Goal: Information Seeking & Learning: Find specific fact

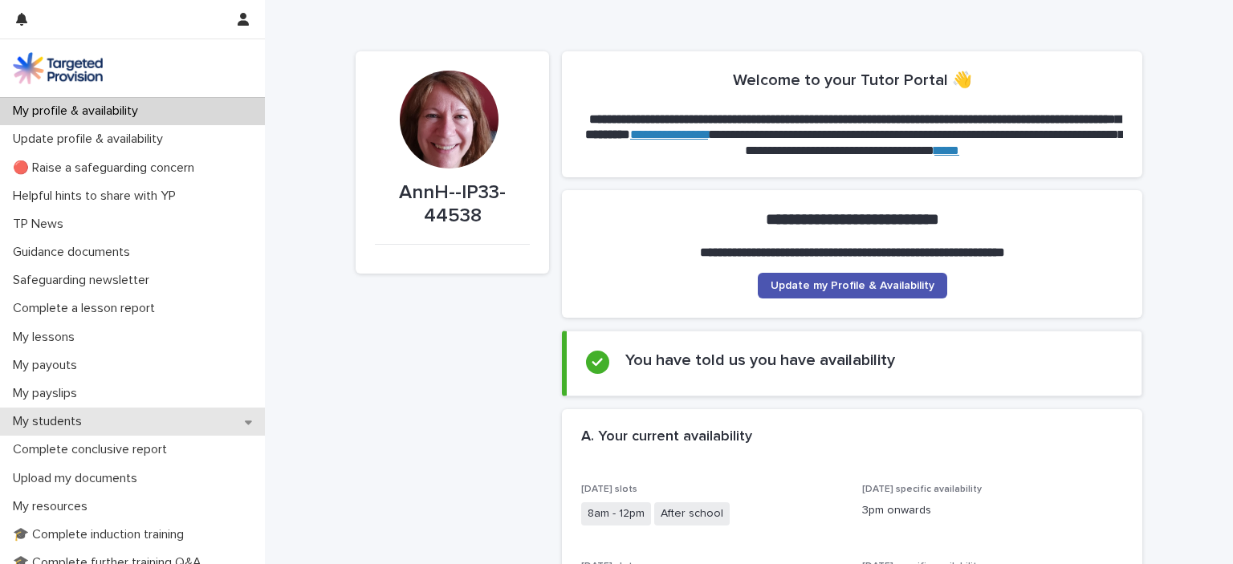
click at [47, 423] on p "My students" at bounding box center [50, 421] width 88 height 15
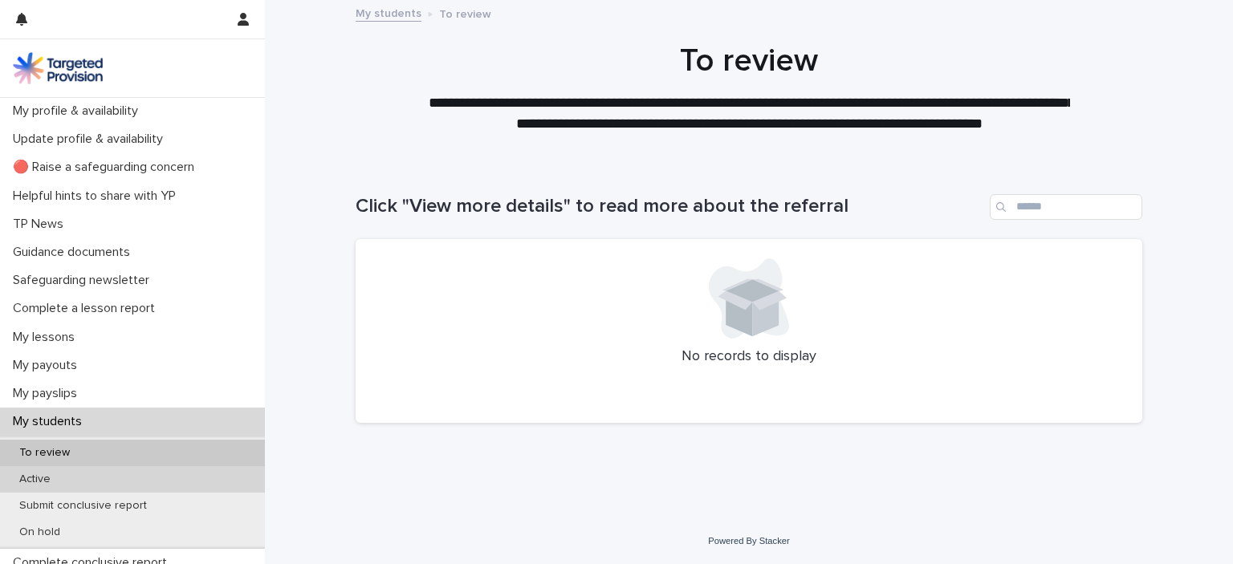
click at [38, 478] on p "Active" at bounding box center [34, 480] width 57 height 14
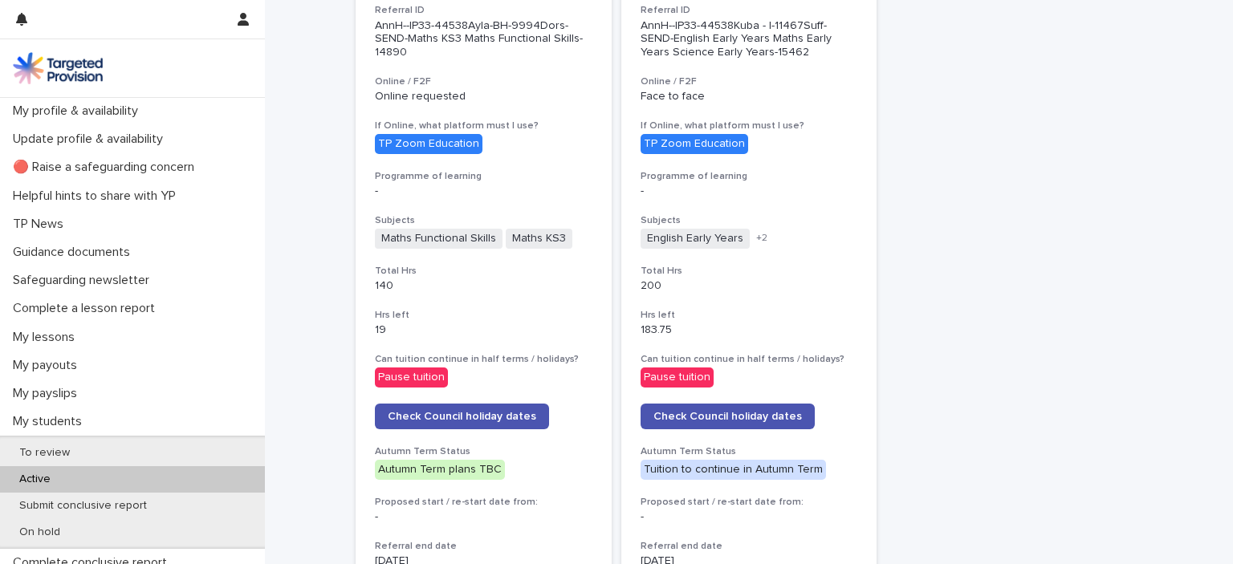
scroll to position [560, 0]
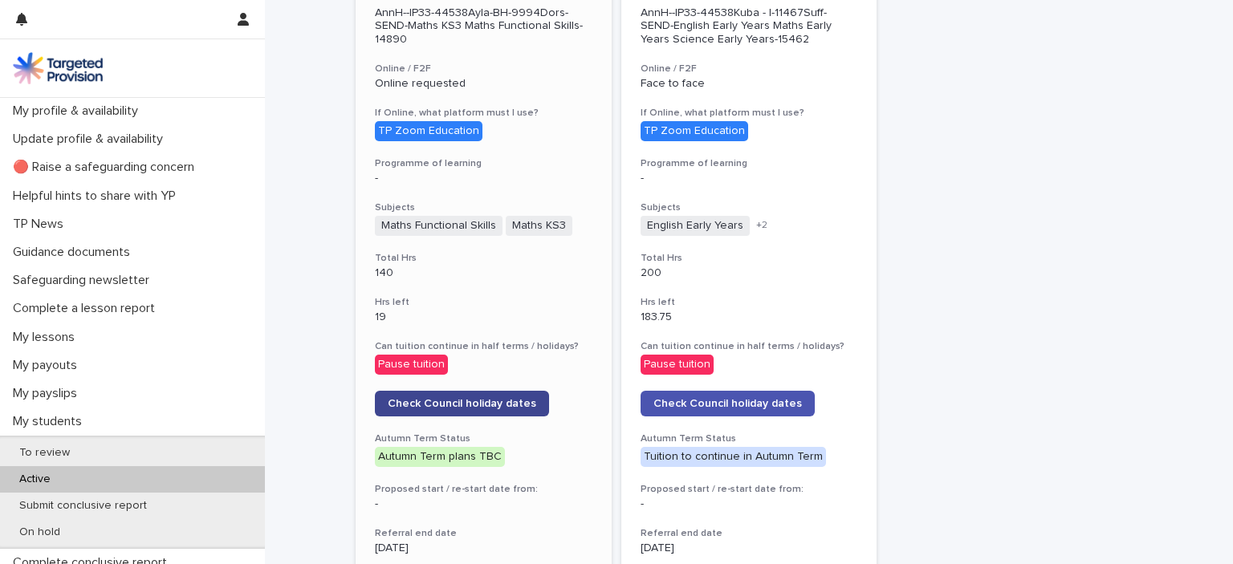
click at [452, 400] on span "Check Council holiday dates" at bounding box center [462, 403] width 149 height 11
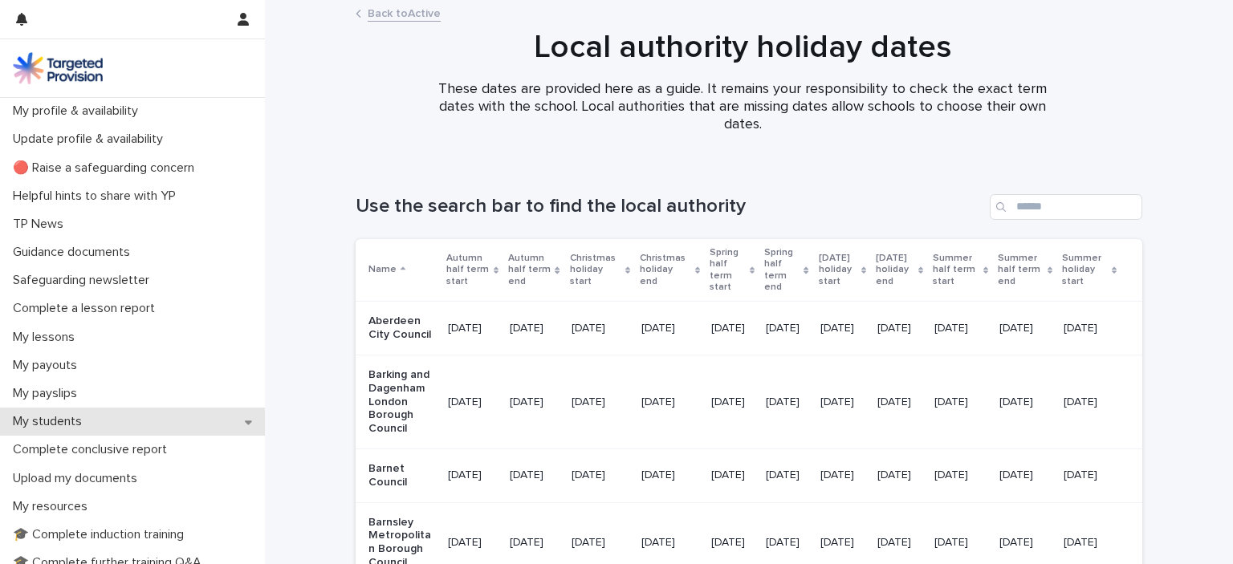
click at [59, 417] on p "My students" at bounding box center [50, 421] width 88 height 15
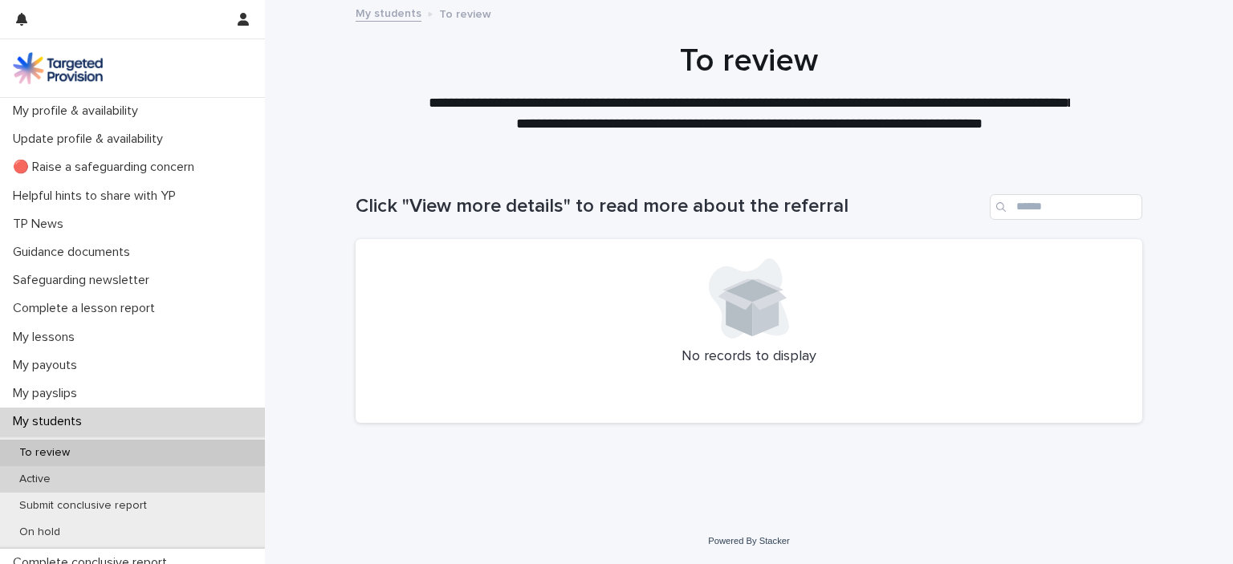
click at [37, 479] on p "Active" at bounding box center [34, 480] width 57 height 14
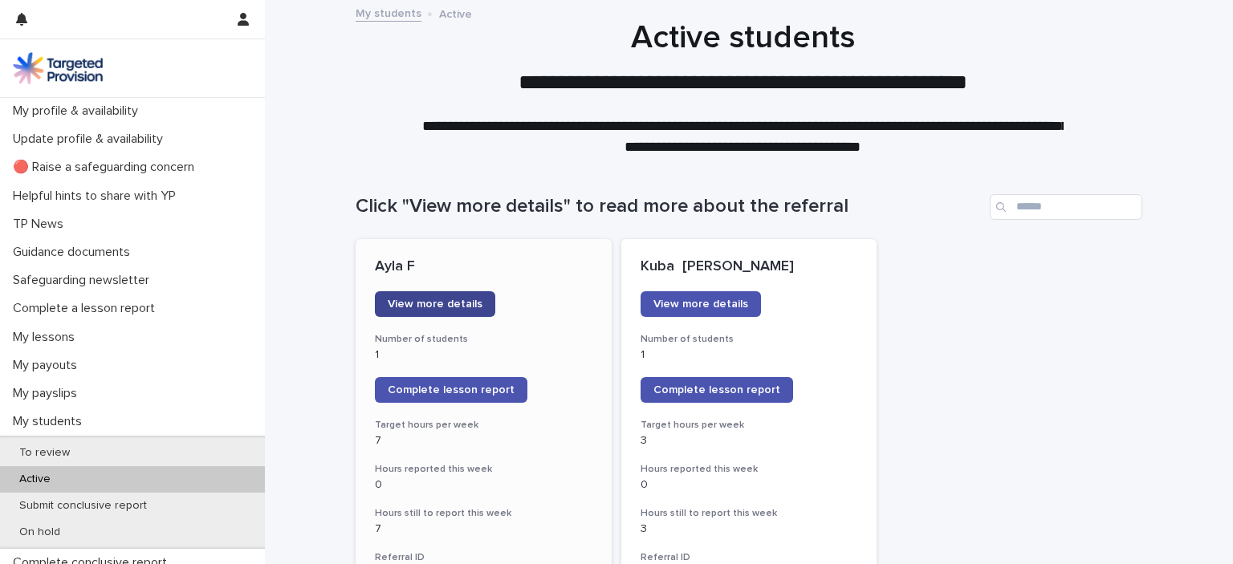
click at [395, 307] on span "View more details" at bounding box center [435, 304] width 95 height 11
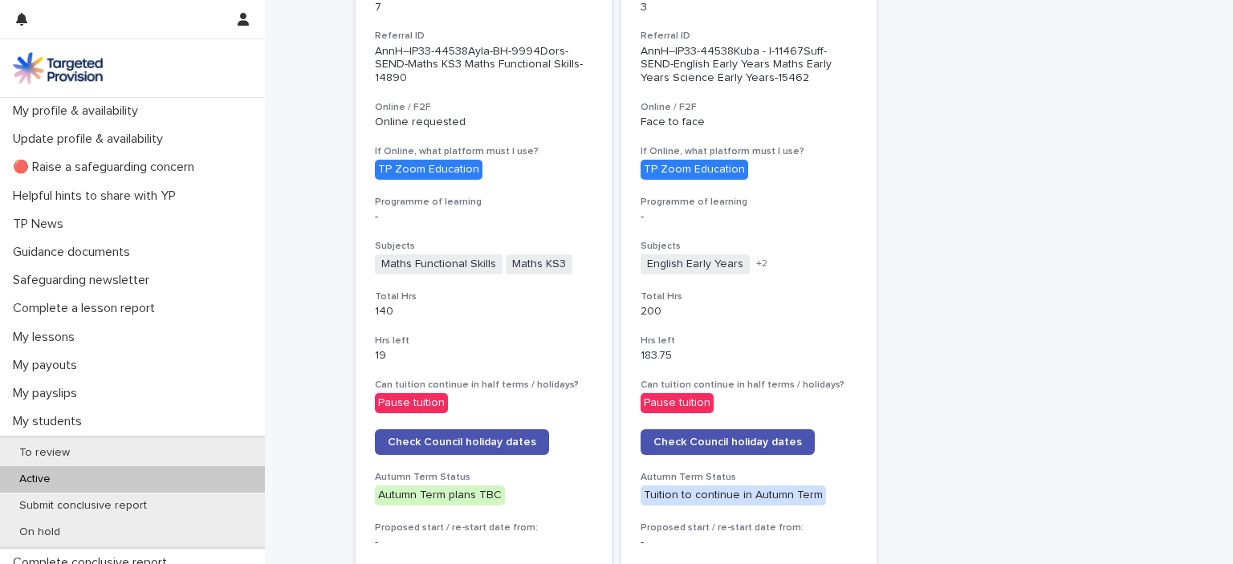
scroll to position [568, 0]
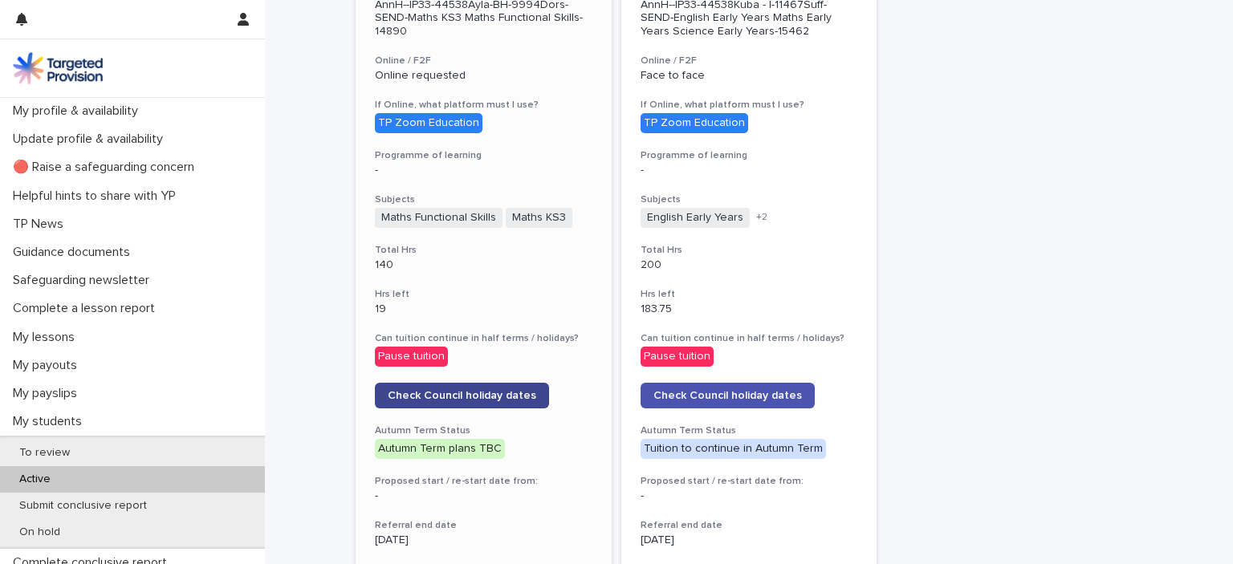
click at [397, 393] on span "Check Council holiday dates" at bounding box center [462, 395] width 149 height 11
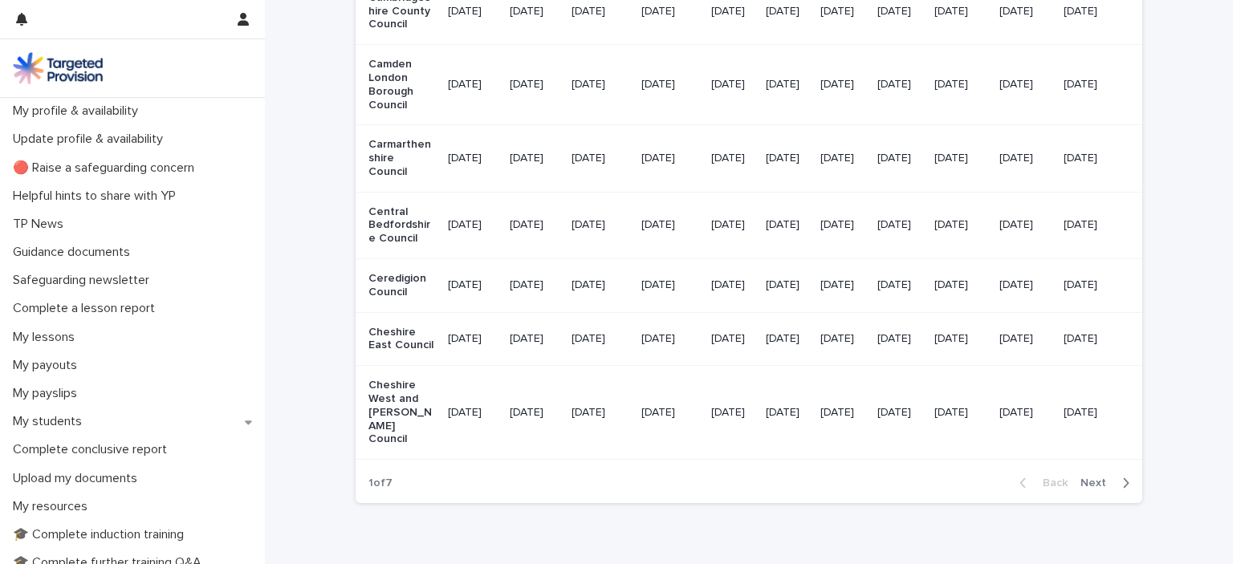
scroll to position [2099, 0]
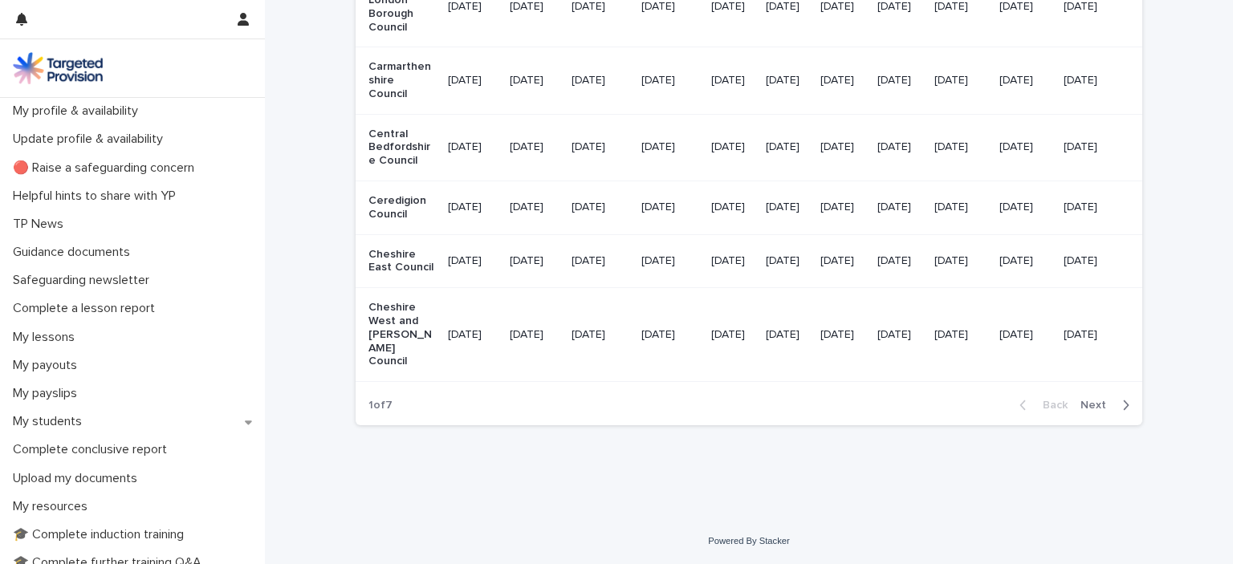
click at [1089, 407] on span "Next" at bounding box center [1098, 405] width 35 height 11
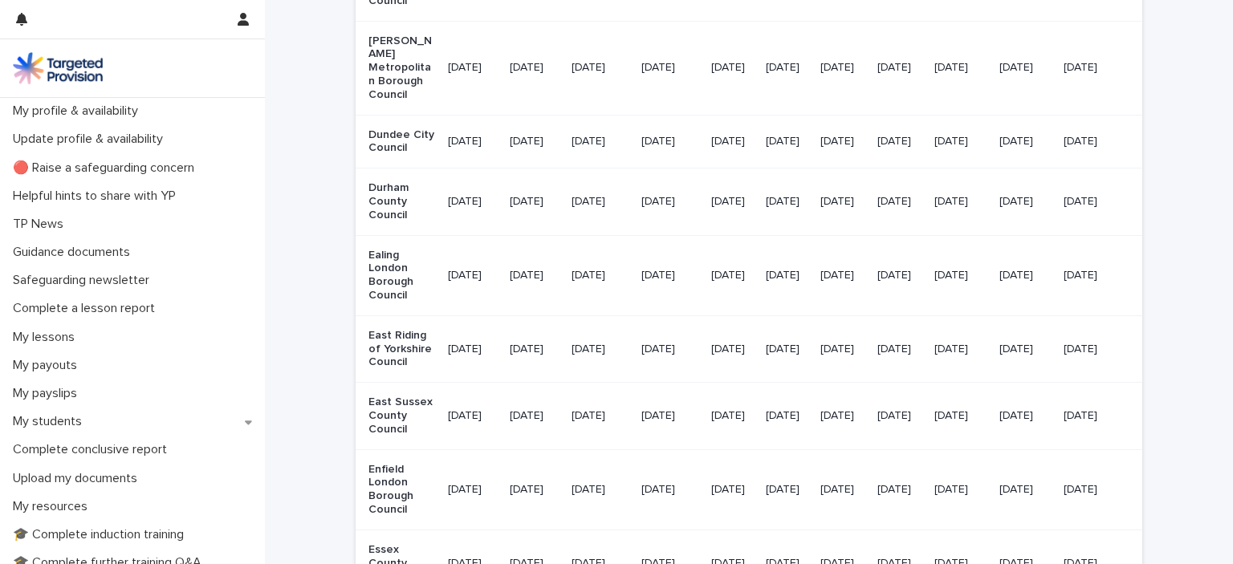
scroll to position [1431, 0]
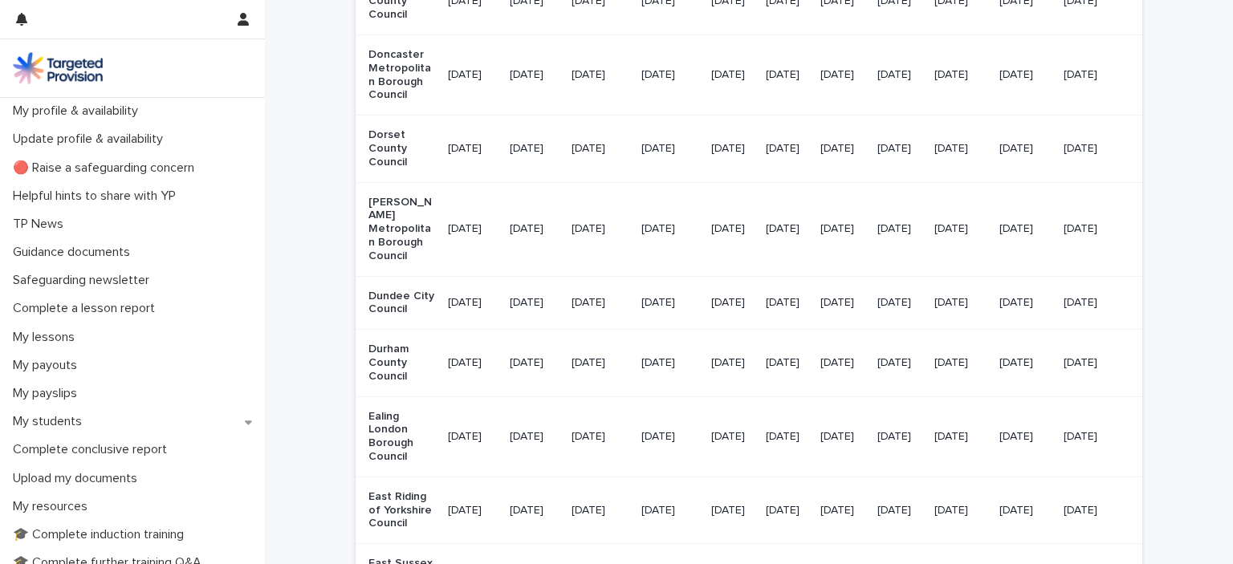
click at [1057, 182] on td "[DATE]" at bounding box center [1025, 149] width 64 height 67
